Goal: Transaction & Acquisition: Obtain resource

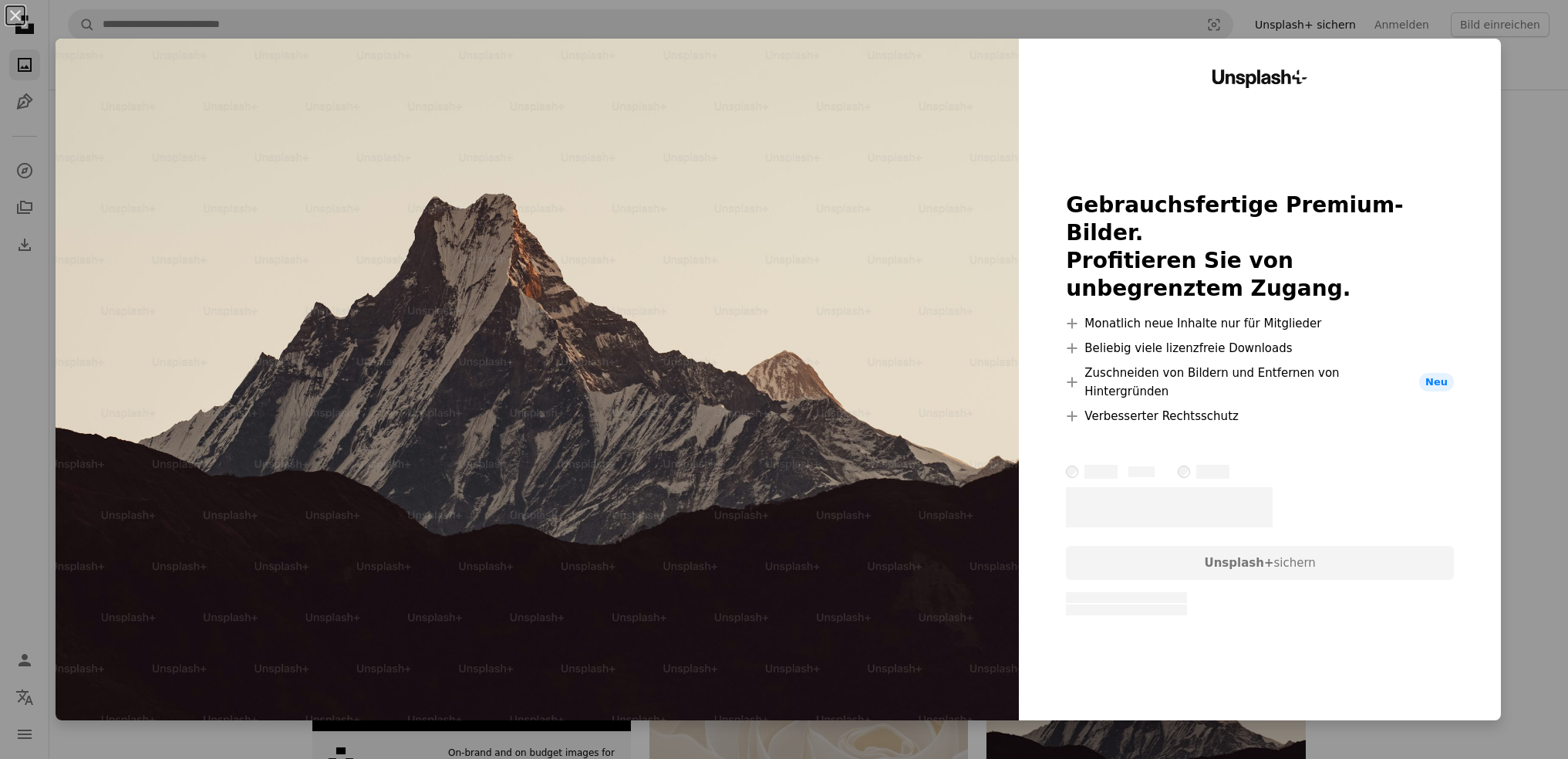
scroll to position [463, 0]
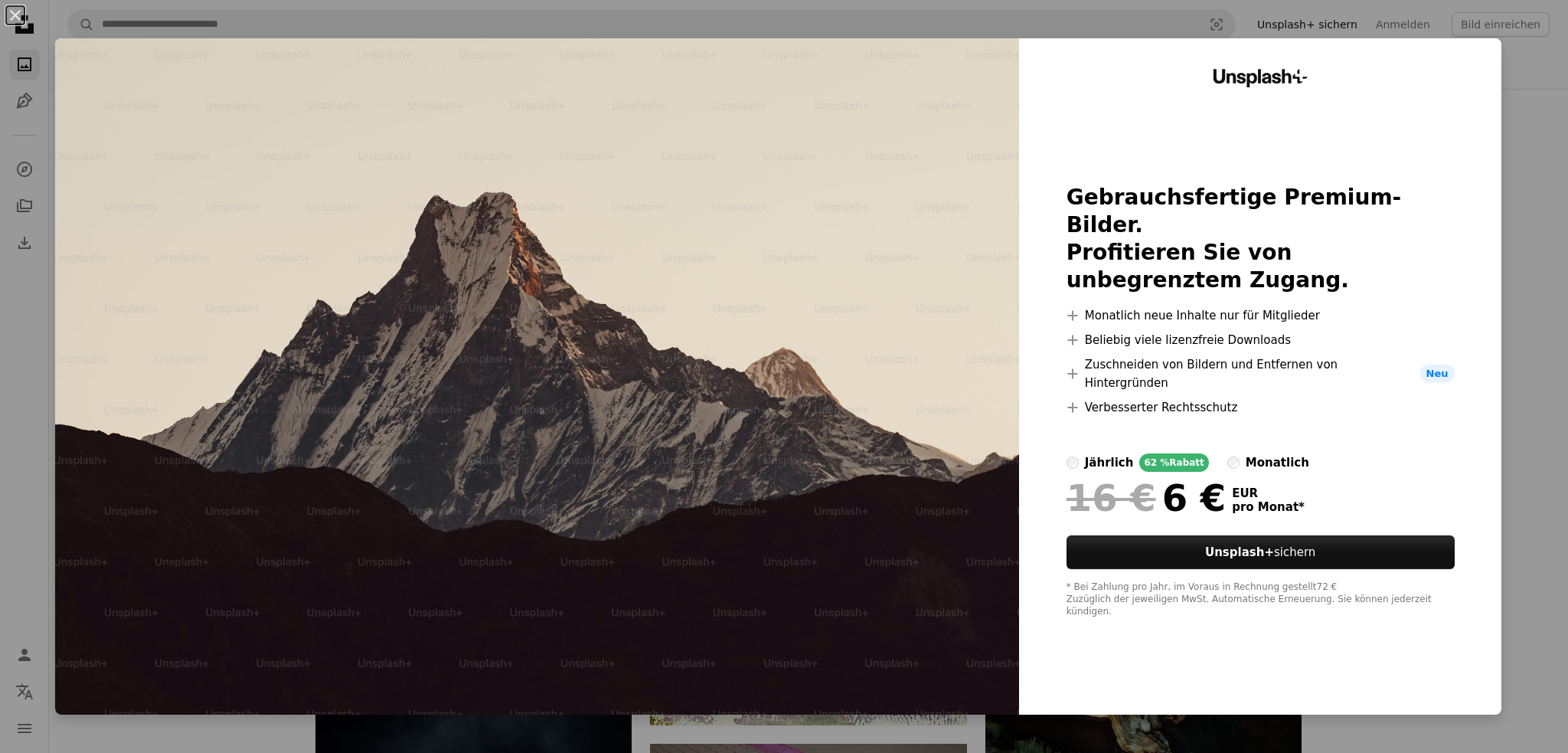
click at [1519, 198] on div "An X shape Unsplash+ Gebrauchsfertige Premium-Bilder. Profitieren Sie von unbeg…" at bounding box center [784, 376] width 1568 height 753
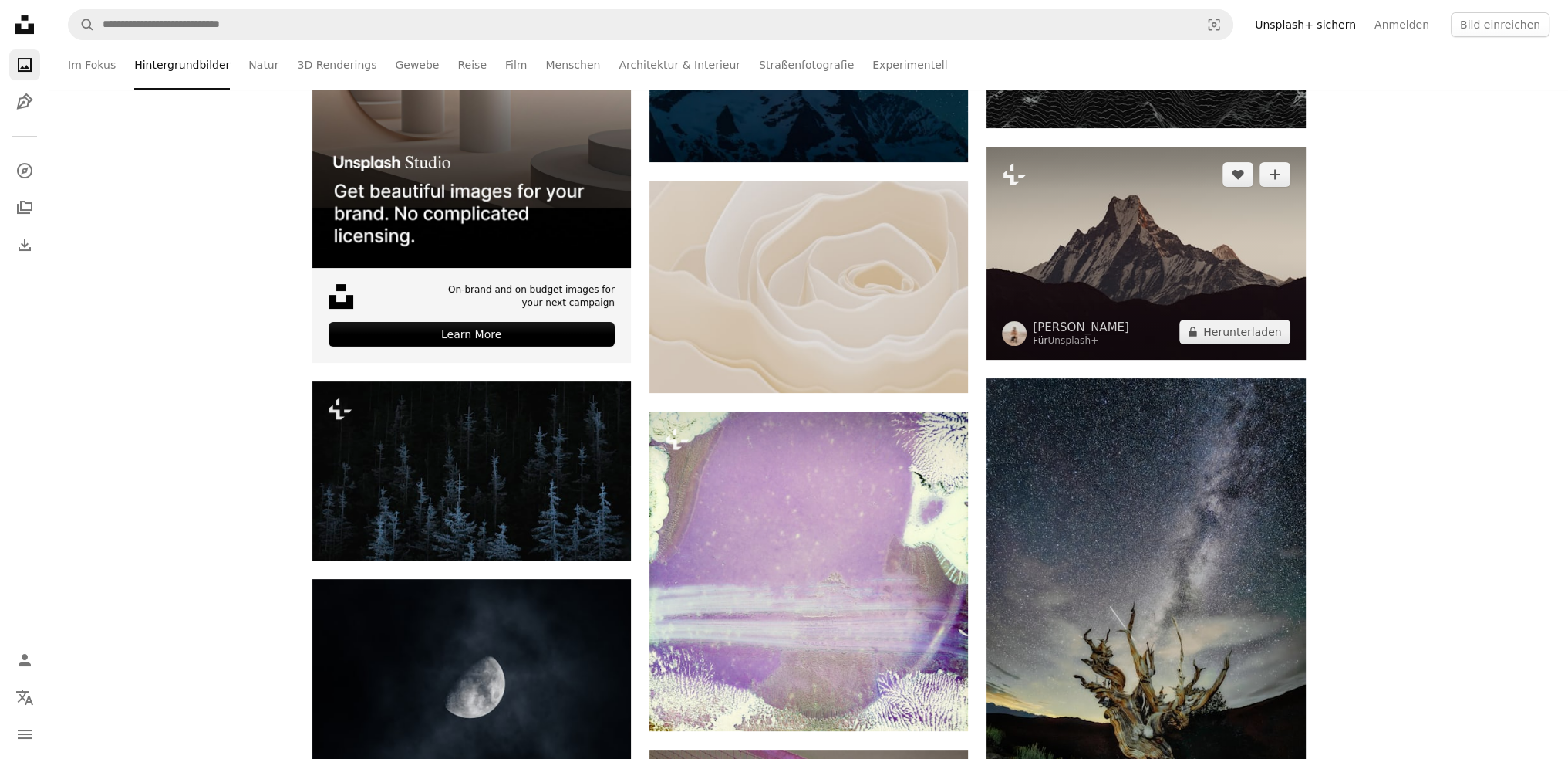
click at [1159, 195] on img at bounding box center [1146, 252] width 319 height 212
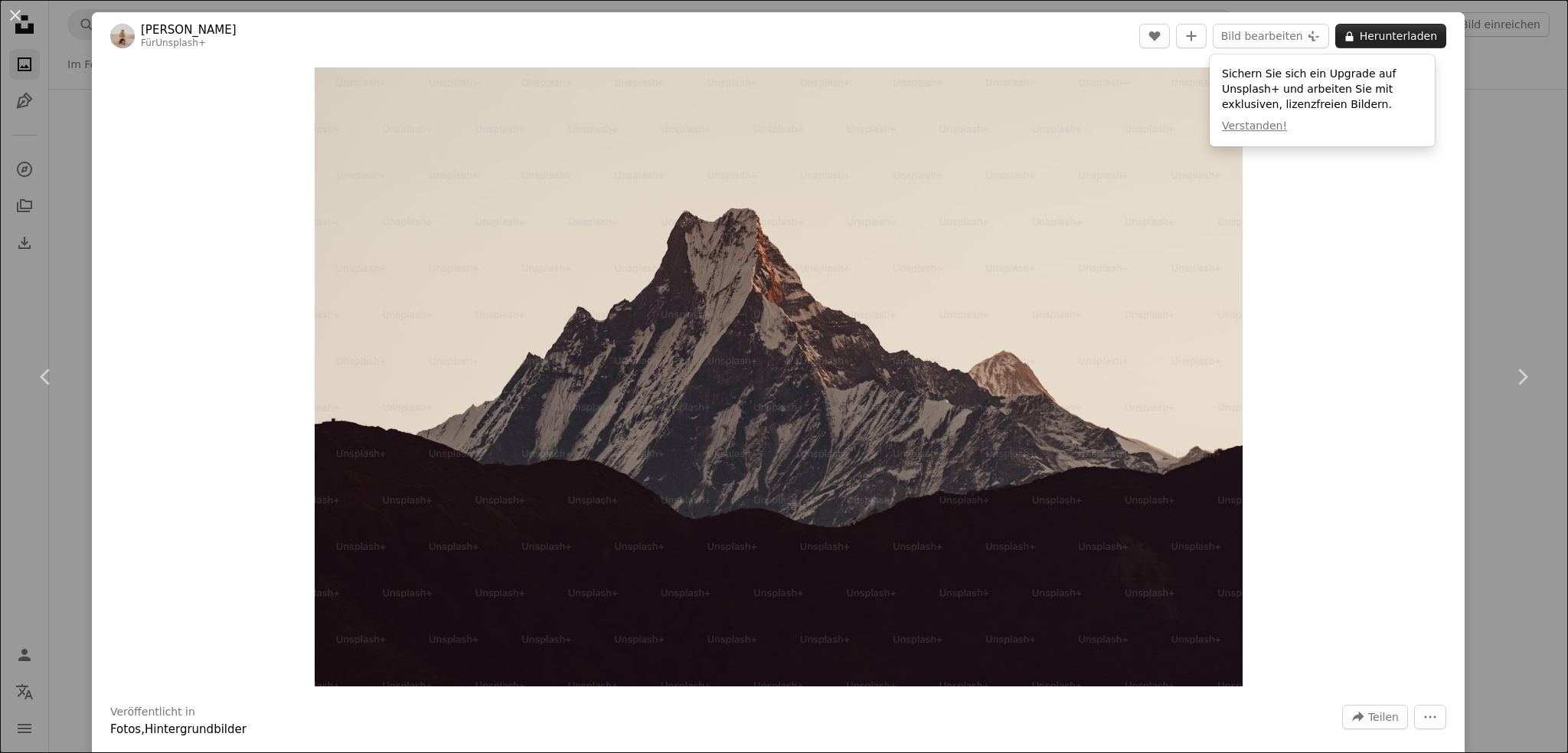
click at [1414, 35] on button "A lock Herunterladen" at bounding box center [1391, 36] width 111 height 24
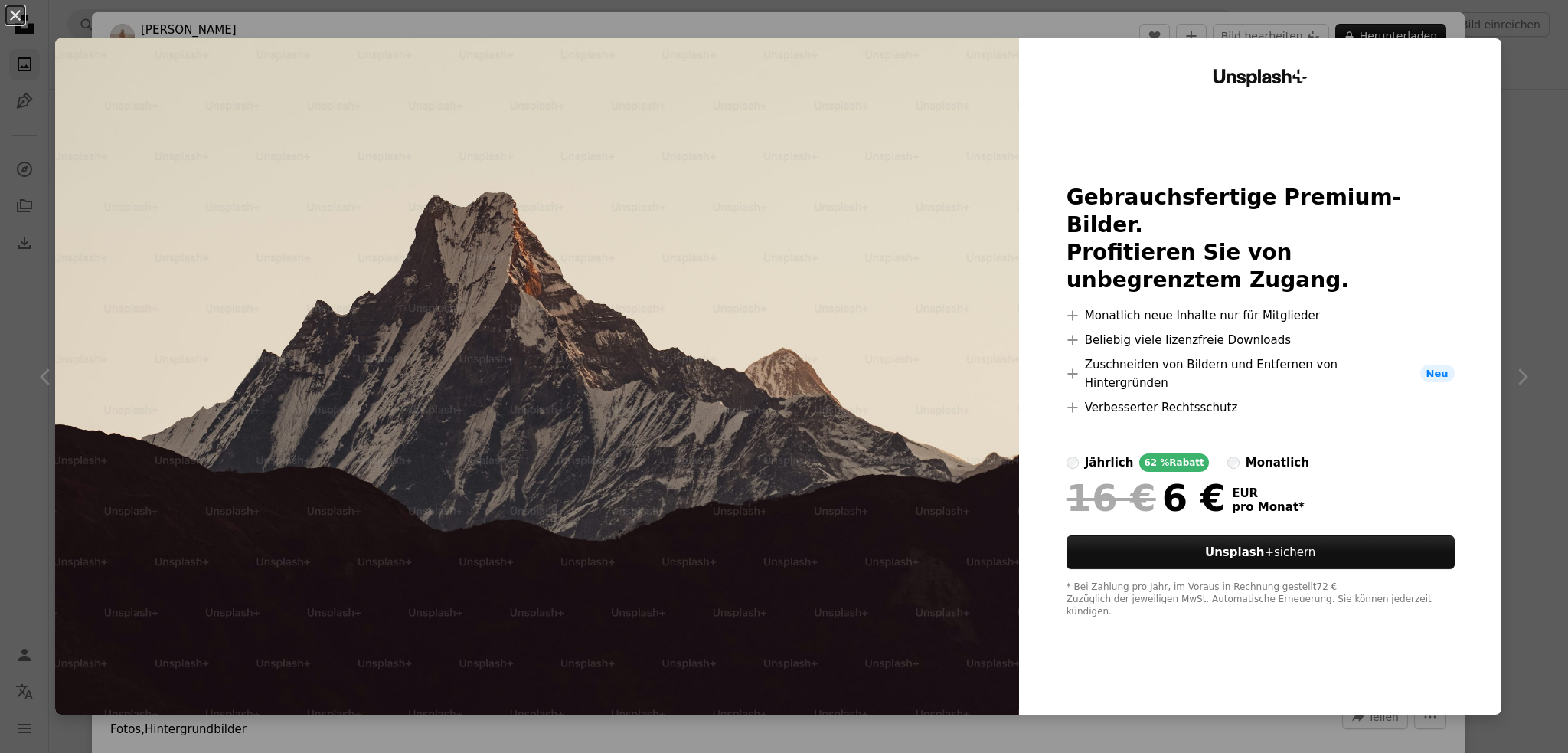
click at [1228, 454] on label "monatlich" at bounding box center [1269, 463] width 82 height 19
click at [1069, 454] on label "jährlich 62 % Rabatt" at bounding box center [1138, 463] width 143 height 19
click at [1517, 158] on div "An X shape Unsplash+ Gebrauchsfertige Premium-Bilder. Profitieren Sie von unbeg…" at bounding box center [784, 376] width 1568 height 753
